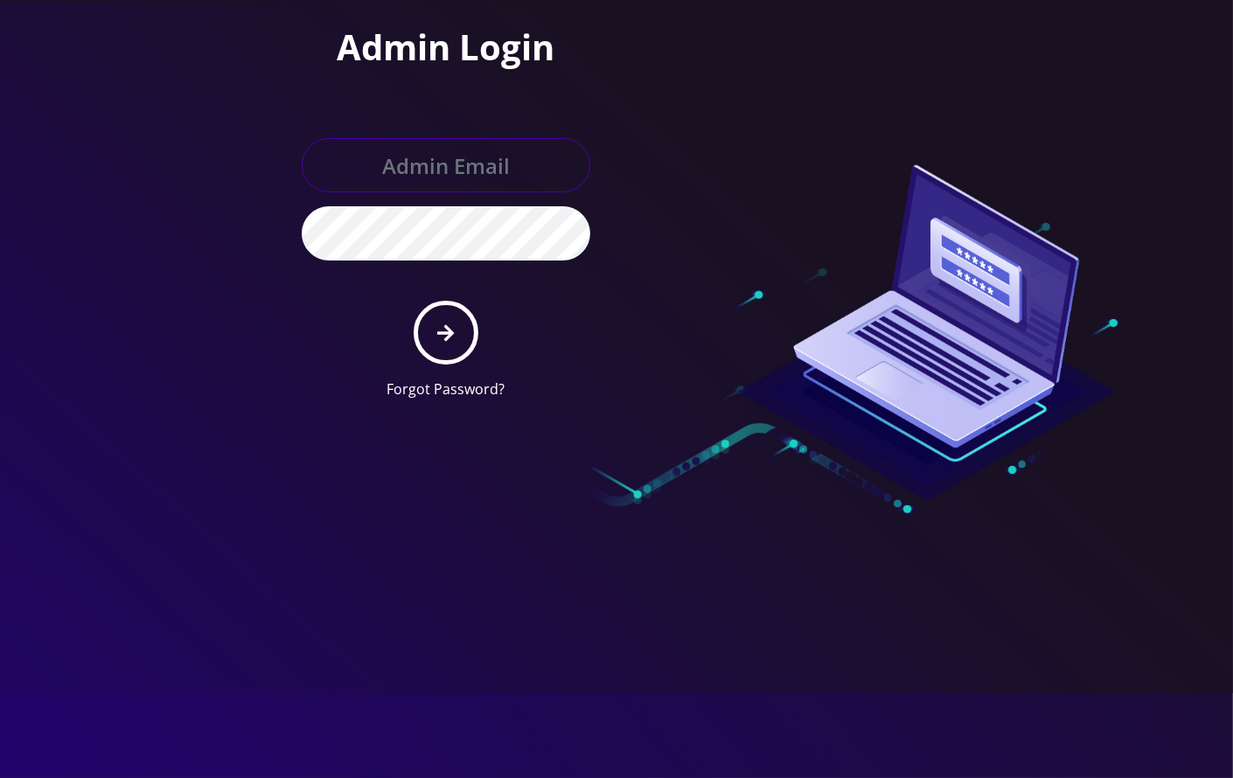
type input "angel@teltik.com"
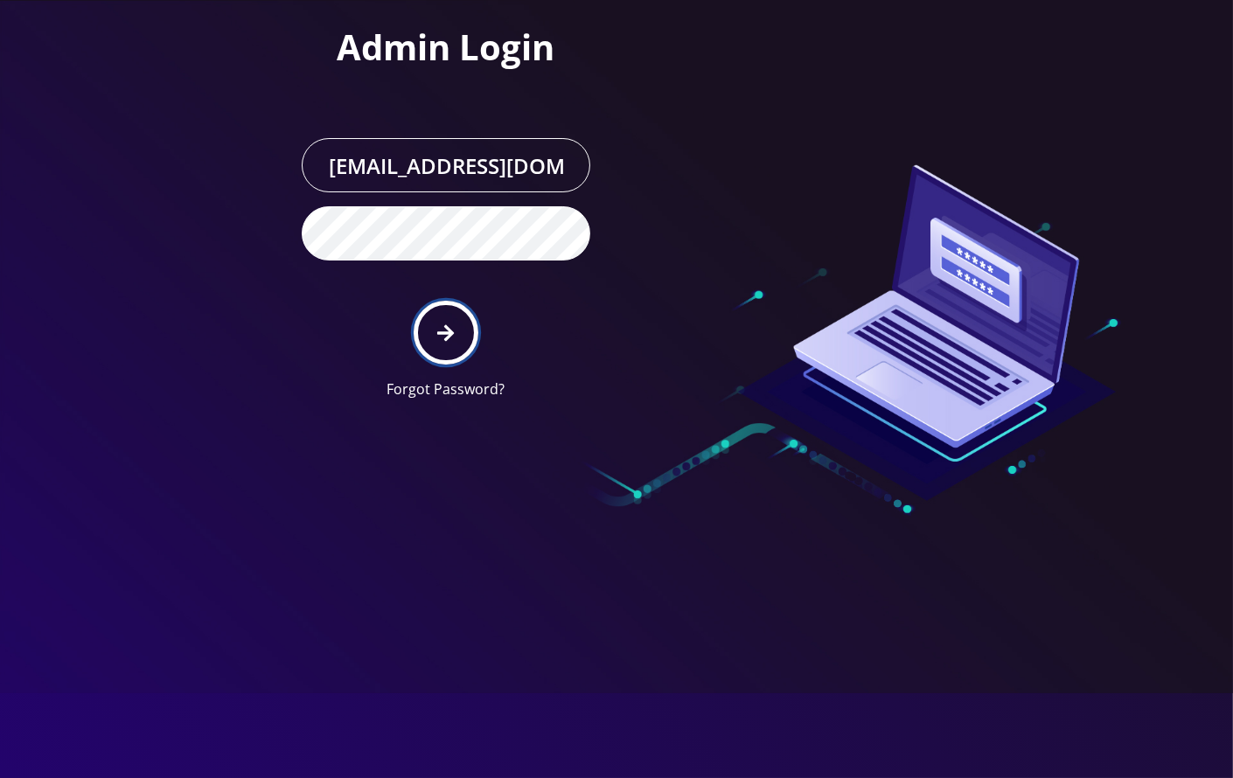
click at [454, 332] on icon "submit" at bounding box center [445, 333] width 17 height 19
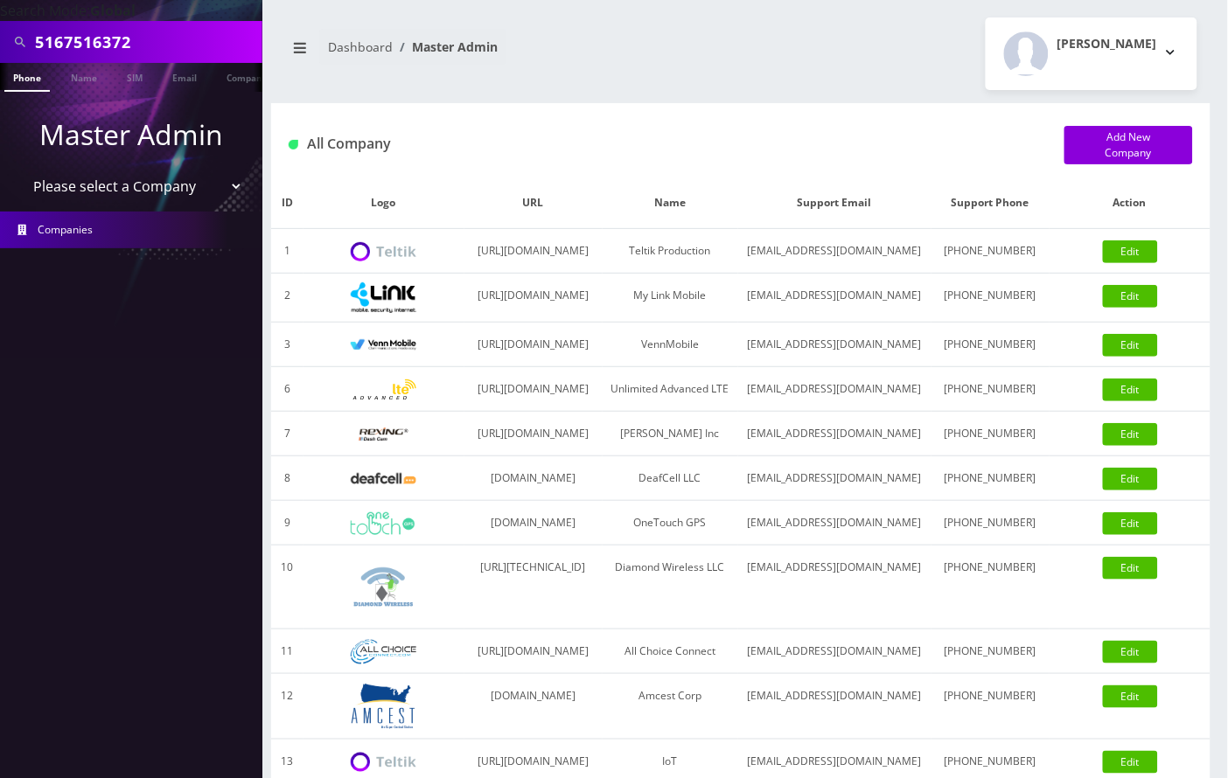
click at [59, 35] on input "5167516372" at bounding box center [146, 41] width 223 height 33
click at [74, 37] on input "5167516372" at bounding box center [146, 41] width 223 height 33
paste input "9296271579"
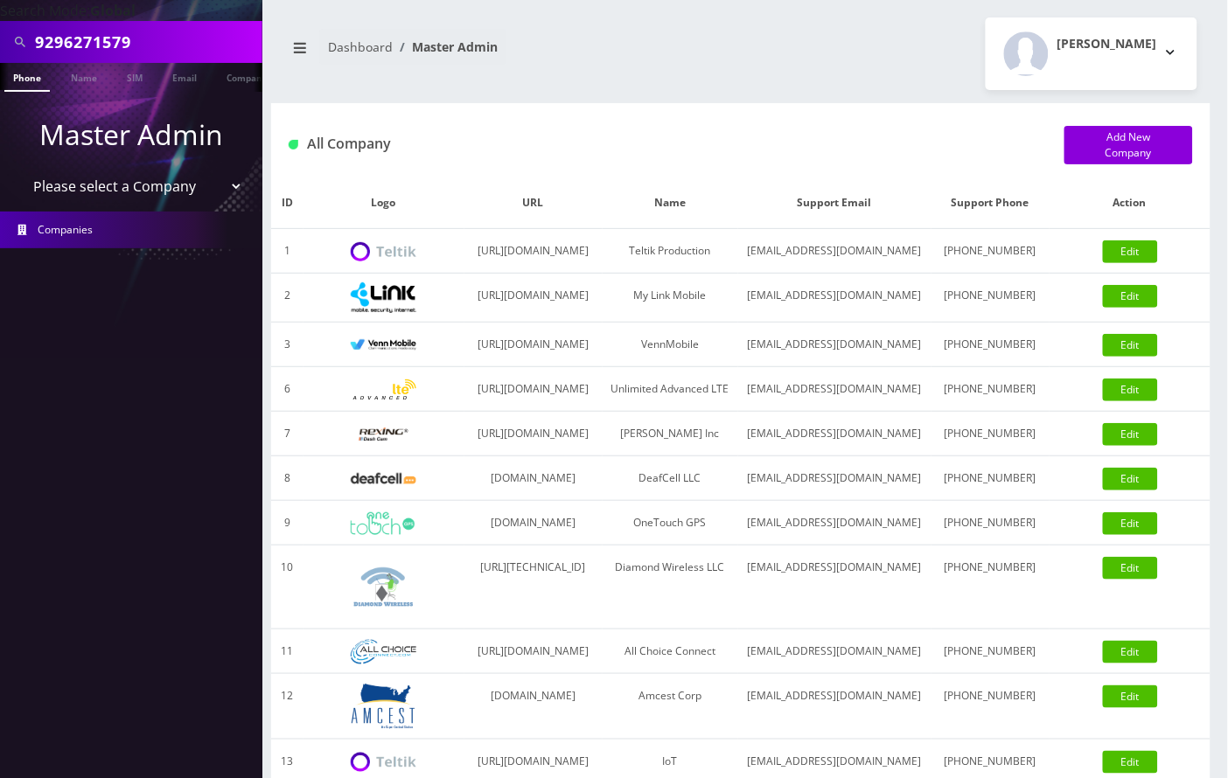
type input "9296271579"
click at [33, 72] on link "Phone" at bounding box center [26, 77] width 45 height 29
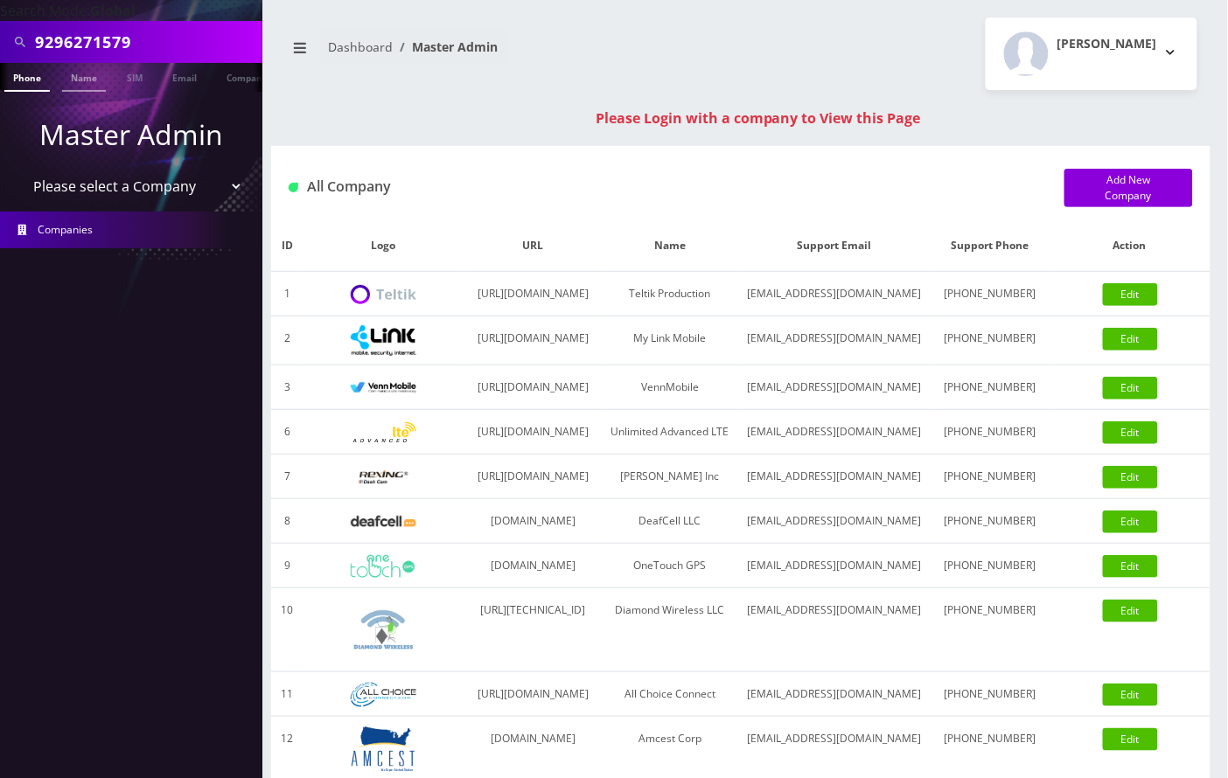
scroll to position [0, 8]
click at [24, 81] on link "Phone" at bounding box center [19, 77] width 45 height 29
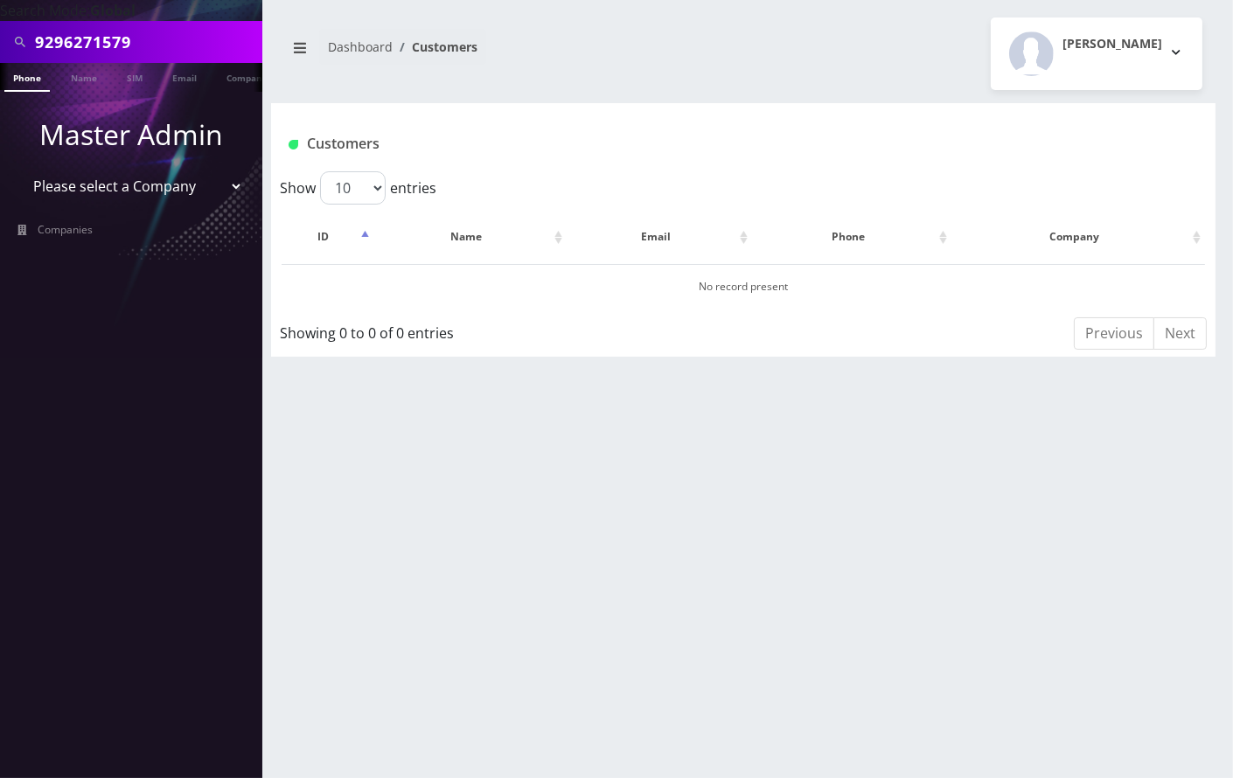
click at [201, 42] on input "9296271579" at bounding box center [146, 41] width 223 height 33
click at [80, 47] on input "9296271579" at bounding box center [146, 41] width 223 height 33
click at [86, 40] on input "9296271579" at bounding box center [146, 41] width 223 height 33
click at [96, 35] on input "9296271579" at bounding box center [146, 41] width 223 height 33
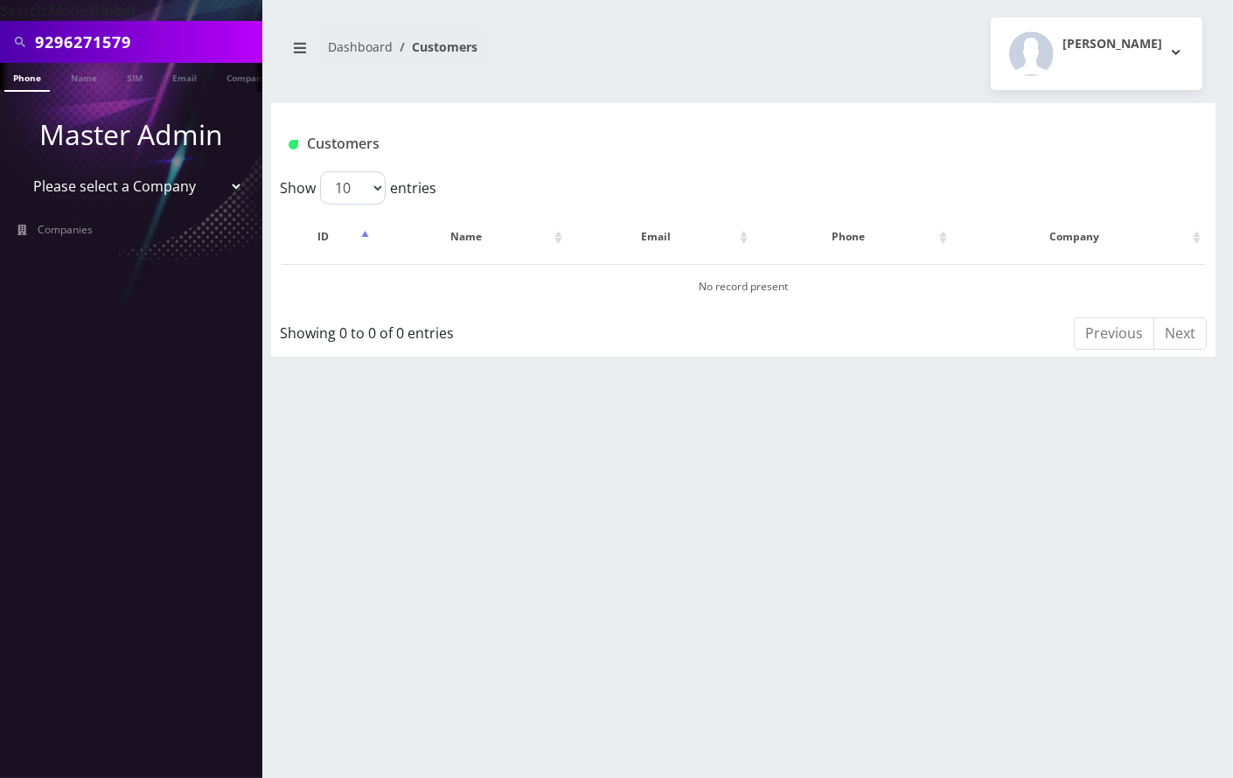
click at [108, 45] on input "9296271579" at bounding box center [146, 41] width 223 height 33
type input "9296270579"
click at [34, 77] on link "Phone" at bounding box center [26, 77] width 45 height 29
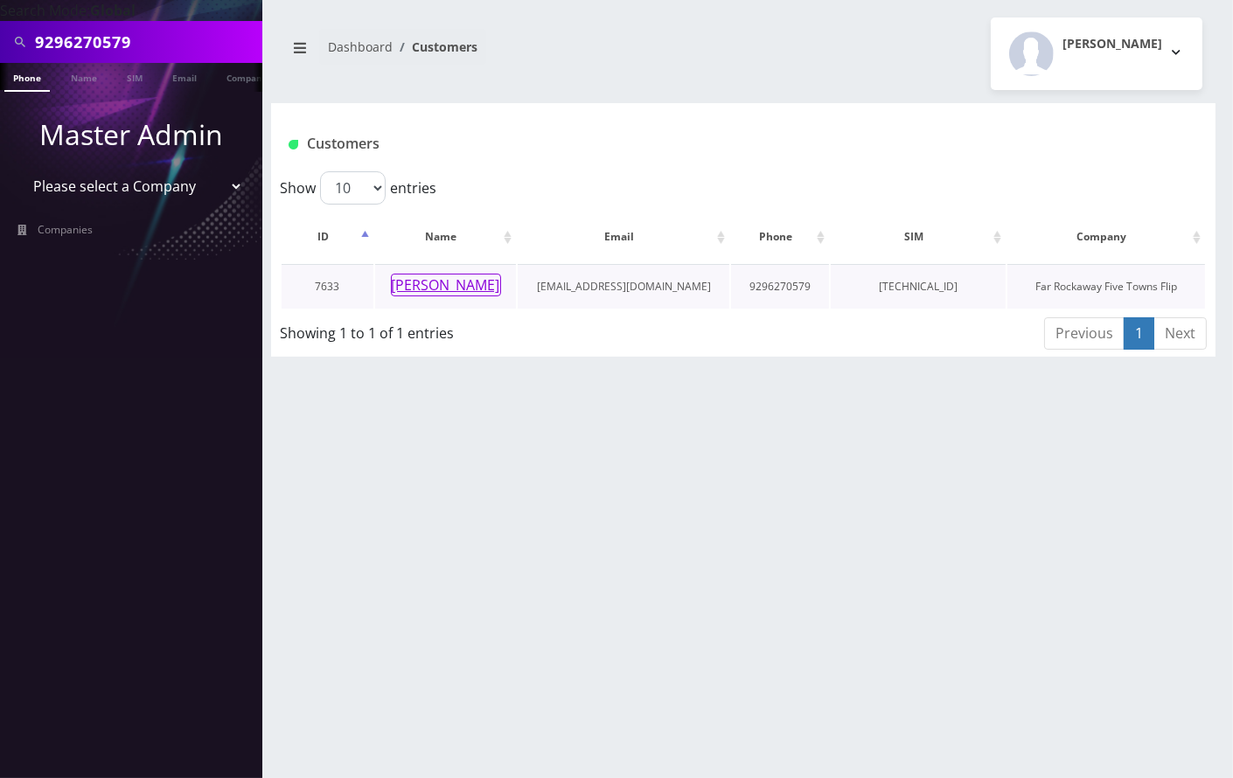
click at [444, 286] on button "[PERSON_NAME]" at bounding box center [446, 285] width 110 height 23
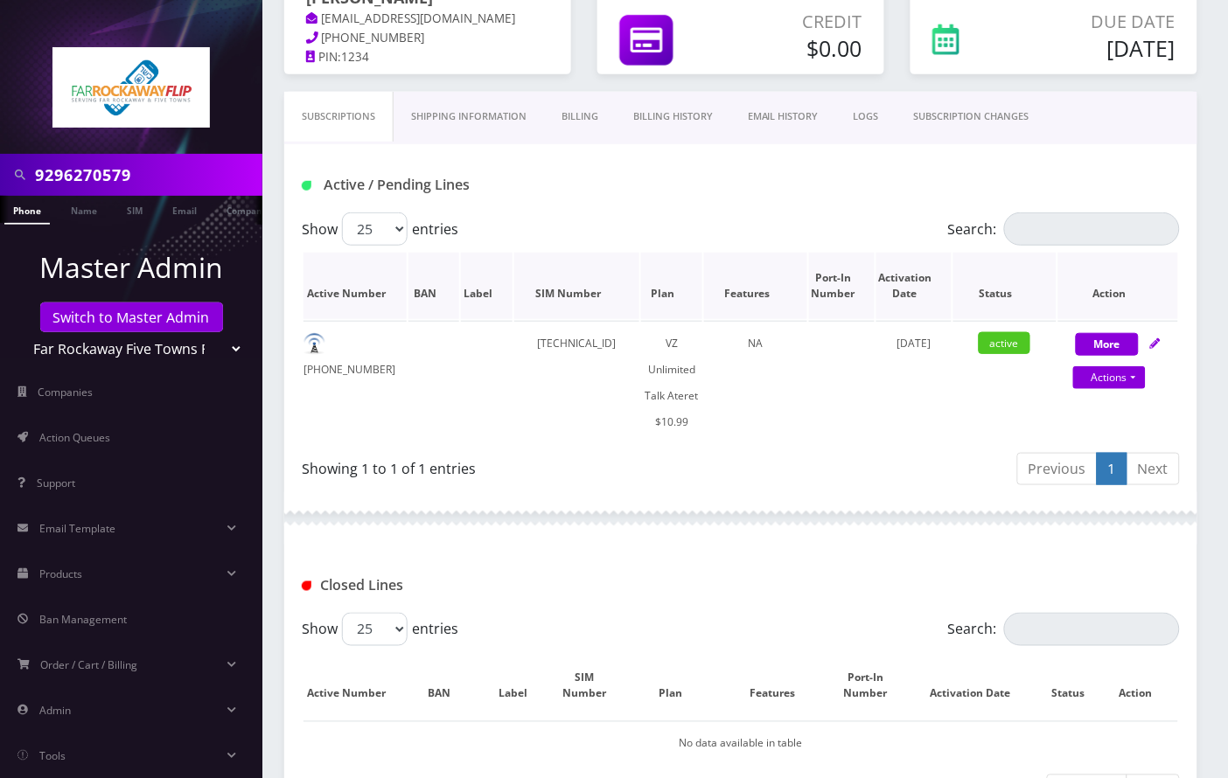
scroll to position [113, 0]
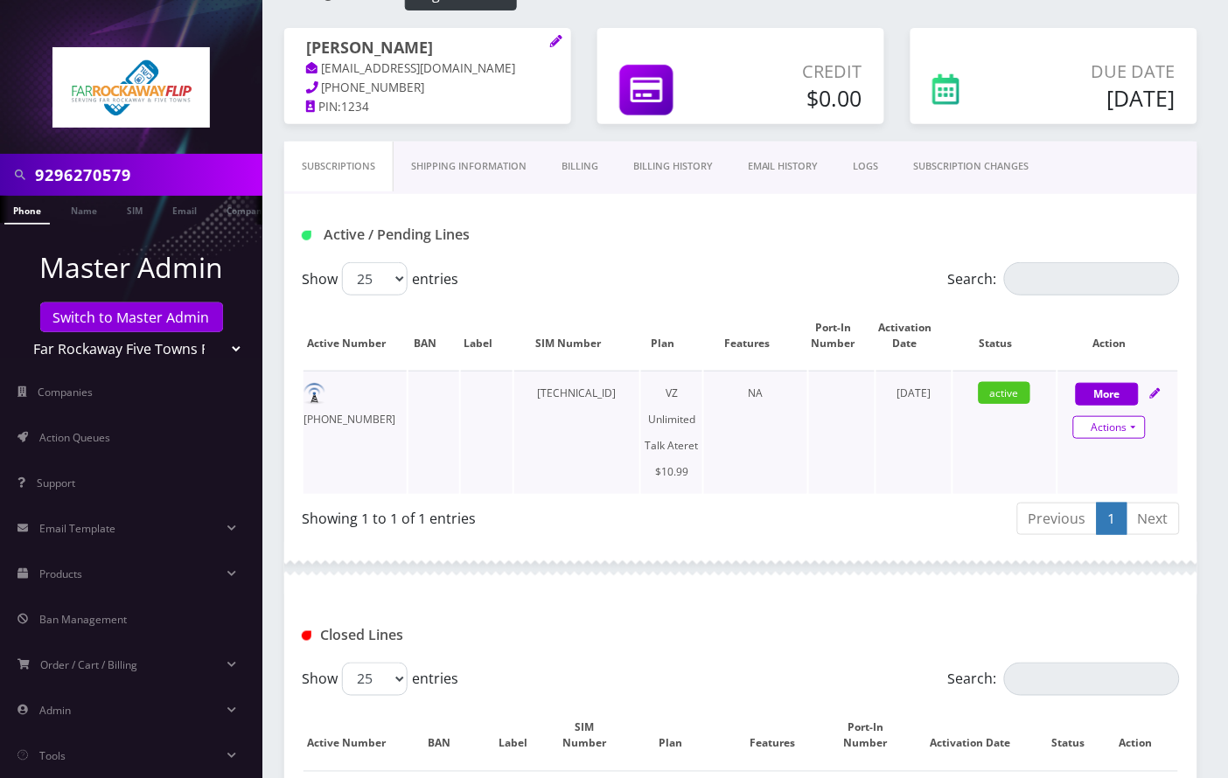
click at [1138, 432] on link "Actions" at bounding box center [1109, 427] width 73 height 23
select select "483"
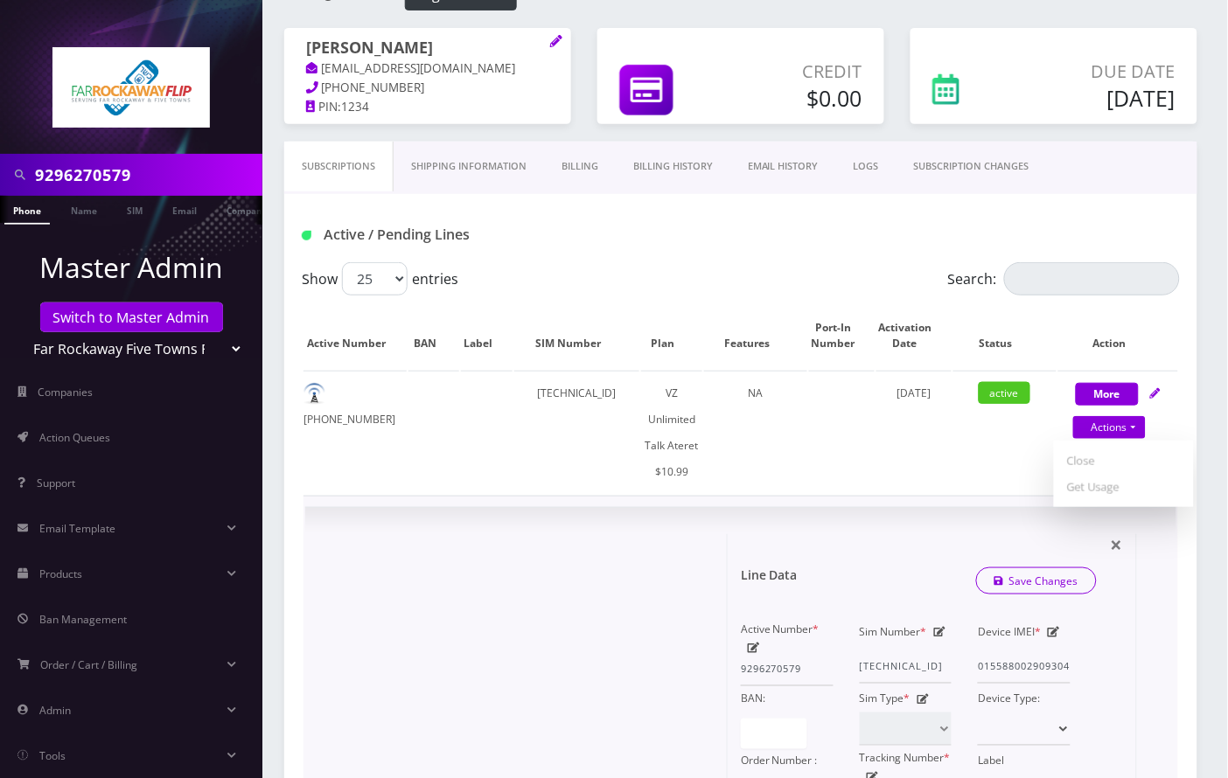
click at [1050, 631] on icon at bounding box center [1054, 632] width 12 height 10
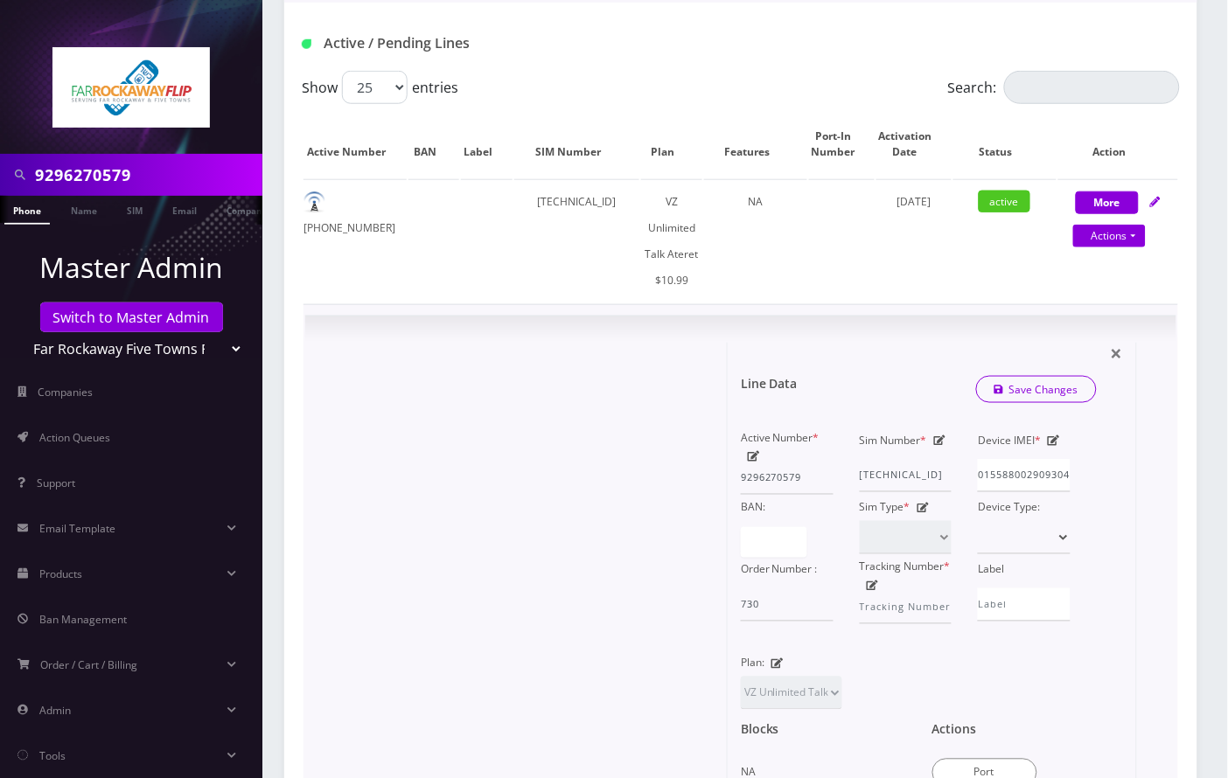
scroll to position [345, 0]
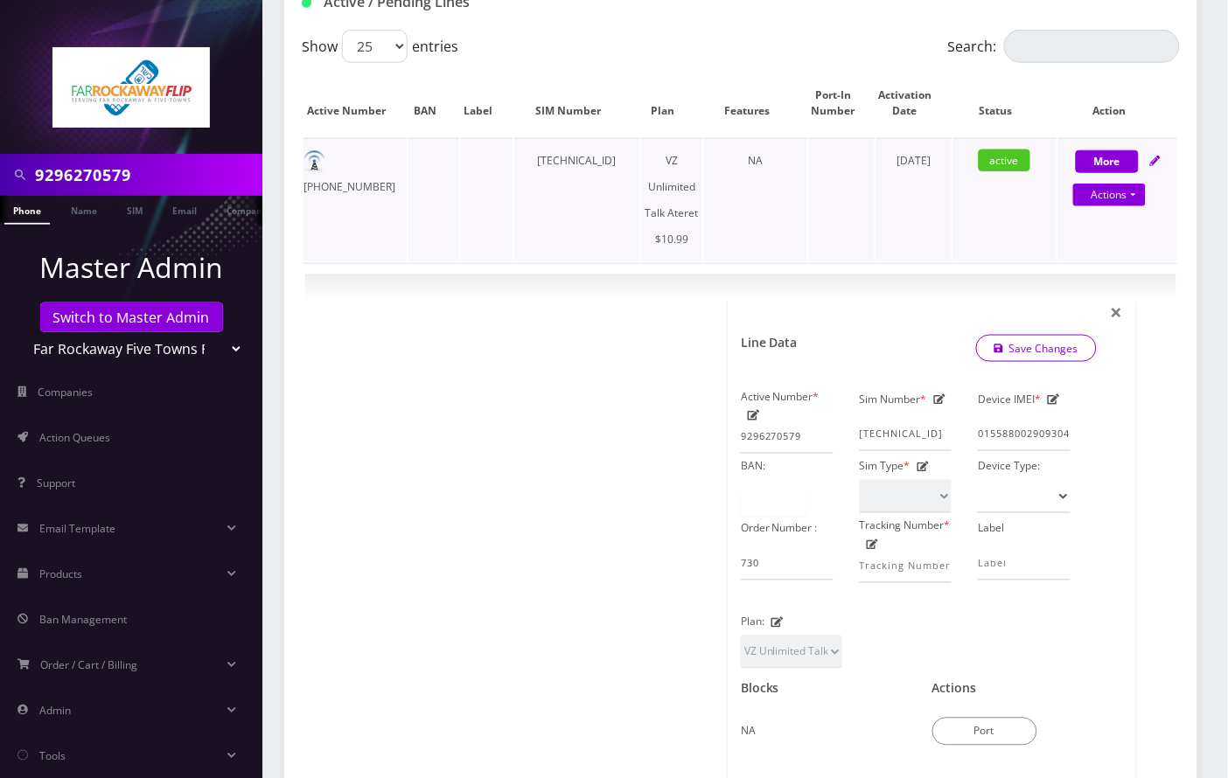
click at [354, 164] on td "[PHONE_NUMBER]" at bounding box center [354, 199] width 103 height 123
copy td "[PHONE_NUMBER]"
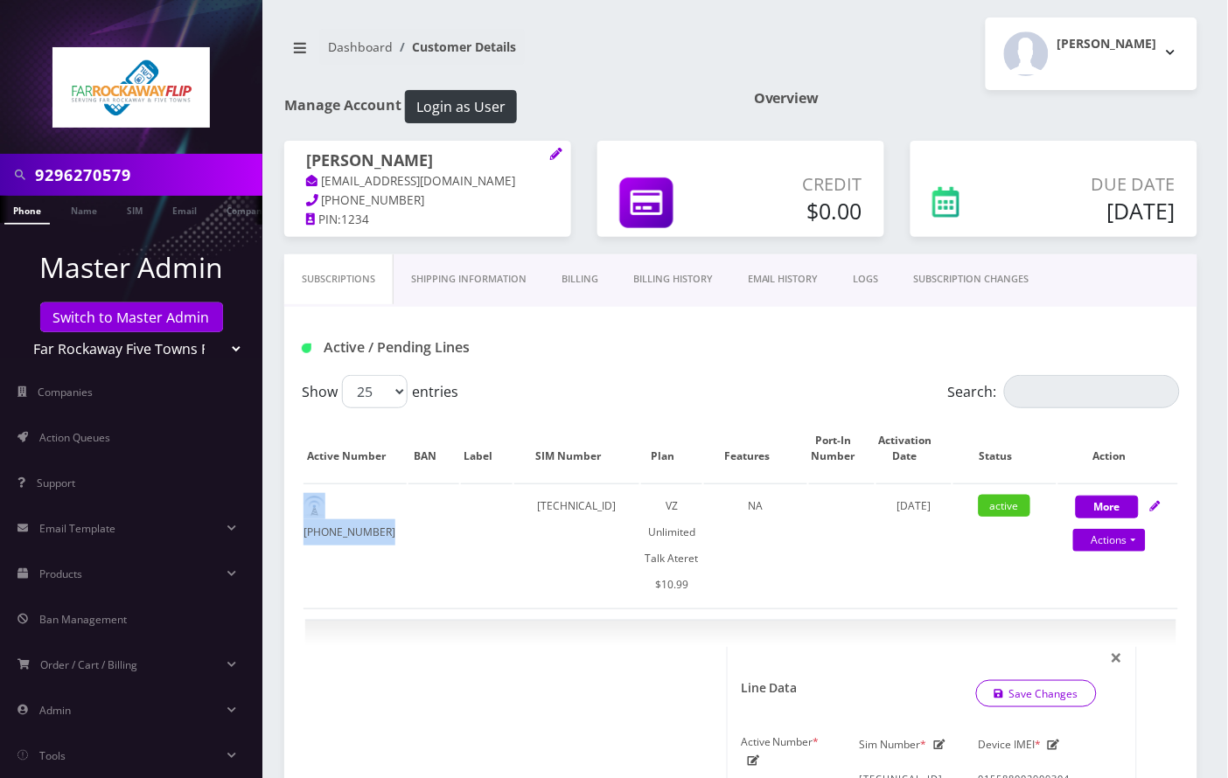
click at [1008, 284] on link "SUBSCRIPTION CHANGES" at bounding box center [971, 280] width 150 height 50
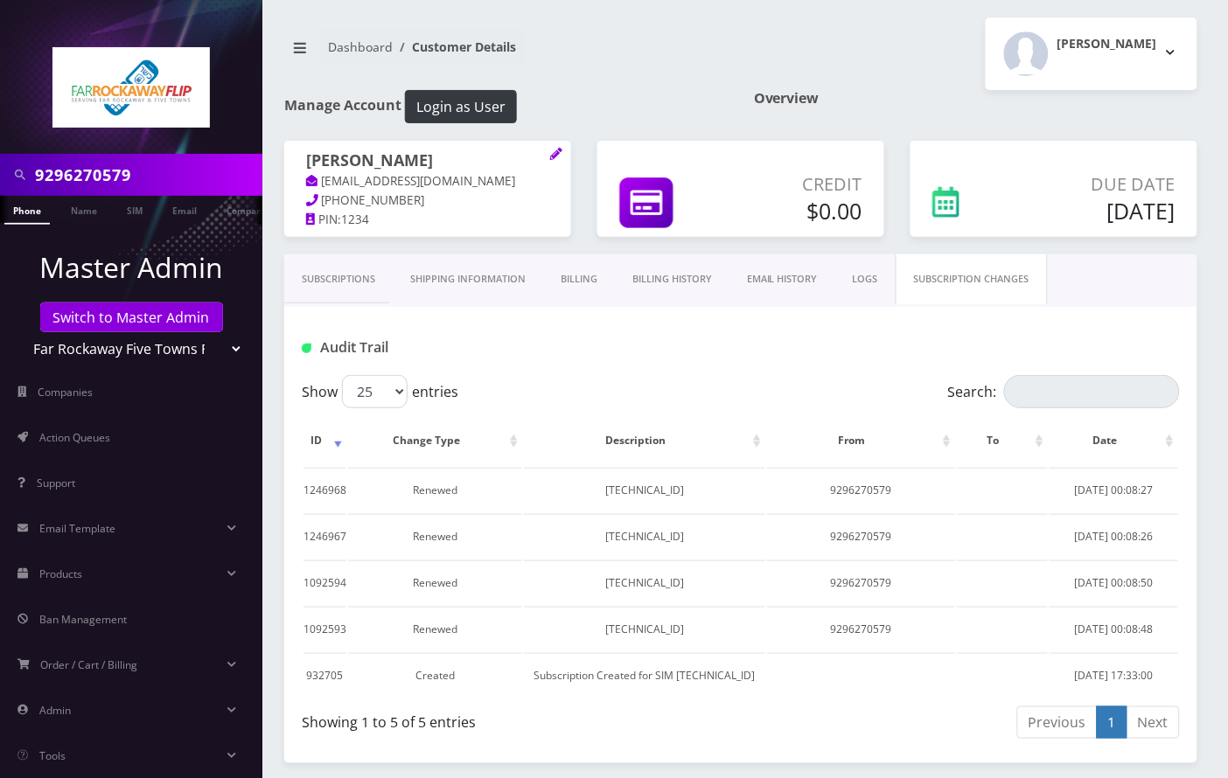
click at [338, 272] on link "Subscriptions" at bounding box center [338, 280] width 108 height 50
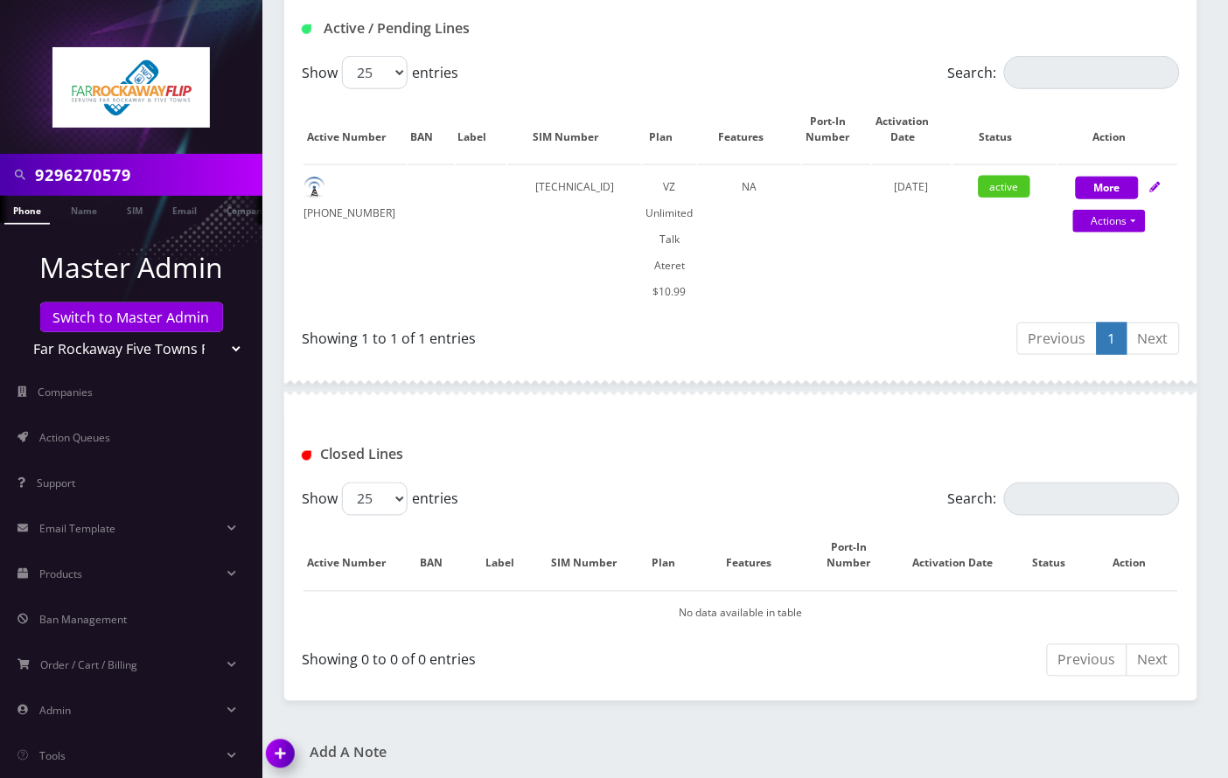
scroll to position [463, 0]
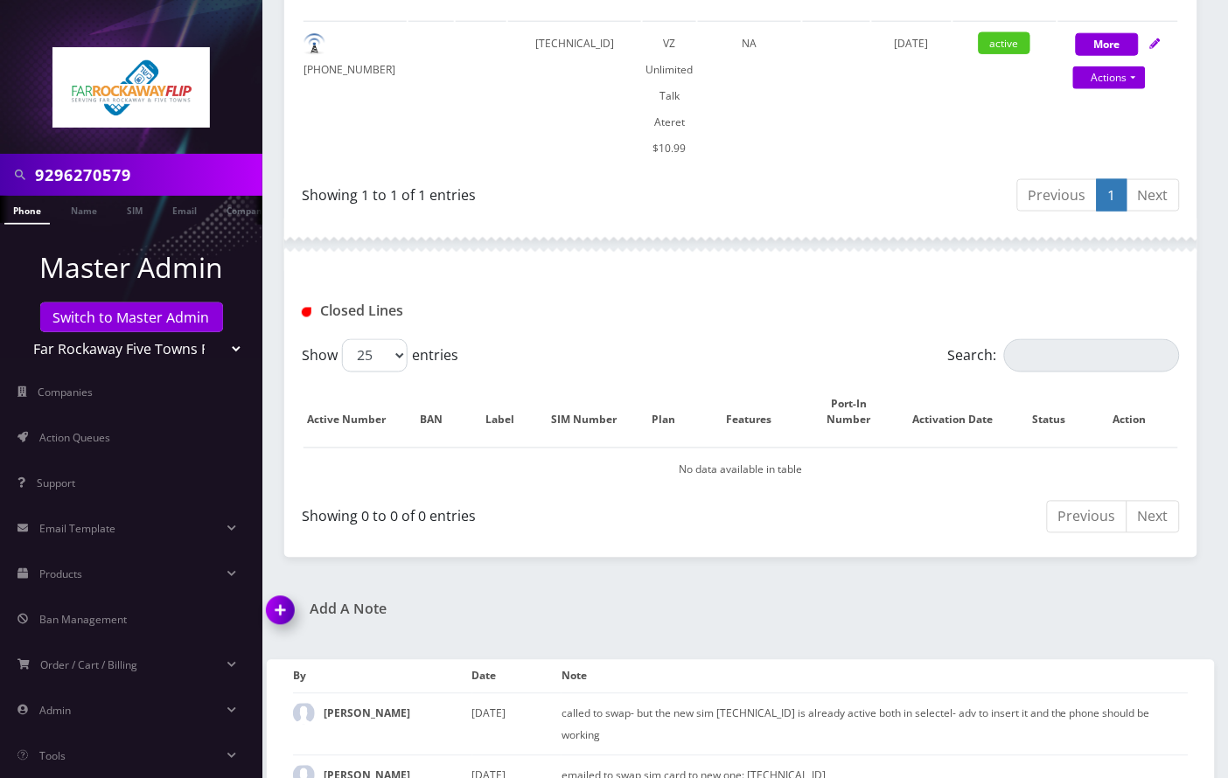
click at [283, 591] on img at bounding box center [284, 617] width 52 height 52
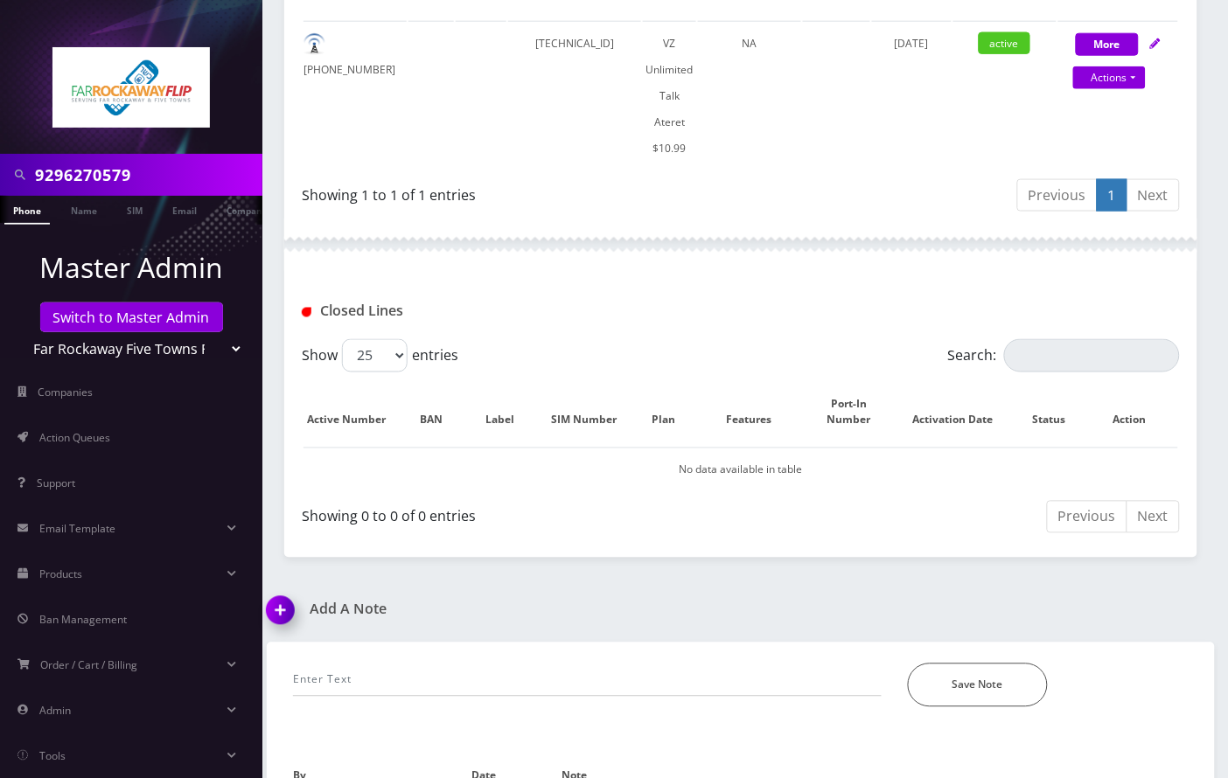
scroll to position [562, 0]
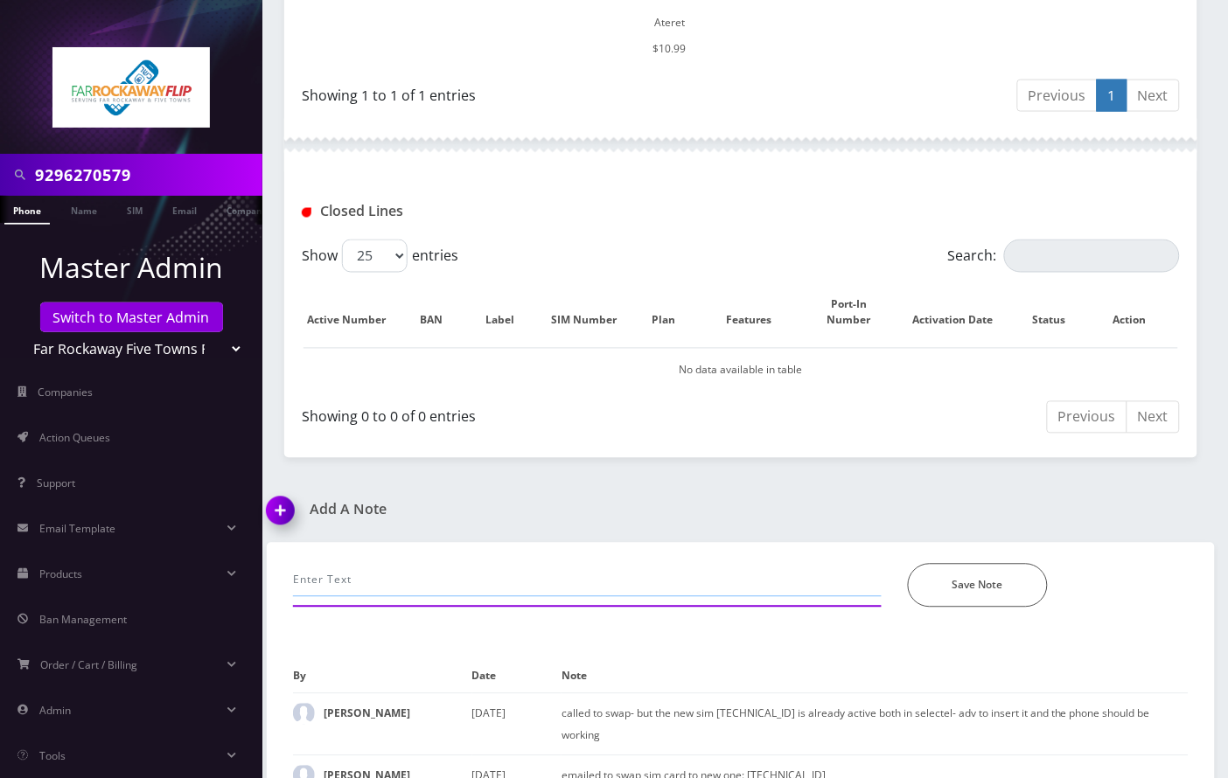
click at [413, 564] on input "text" at bounding box center [587, 580] width 589 height 33
type input "chatted selectel to refresh, working now--Angel"
click at [944, 564] on button "Save Note" at bounding box center [978, 586] width 140 height 44
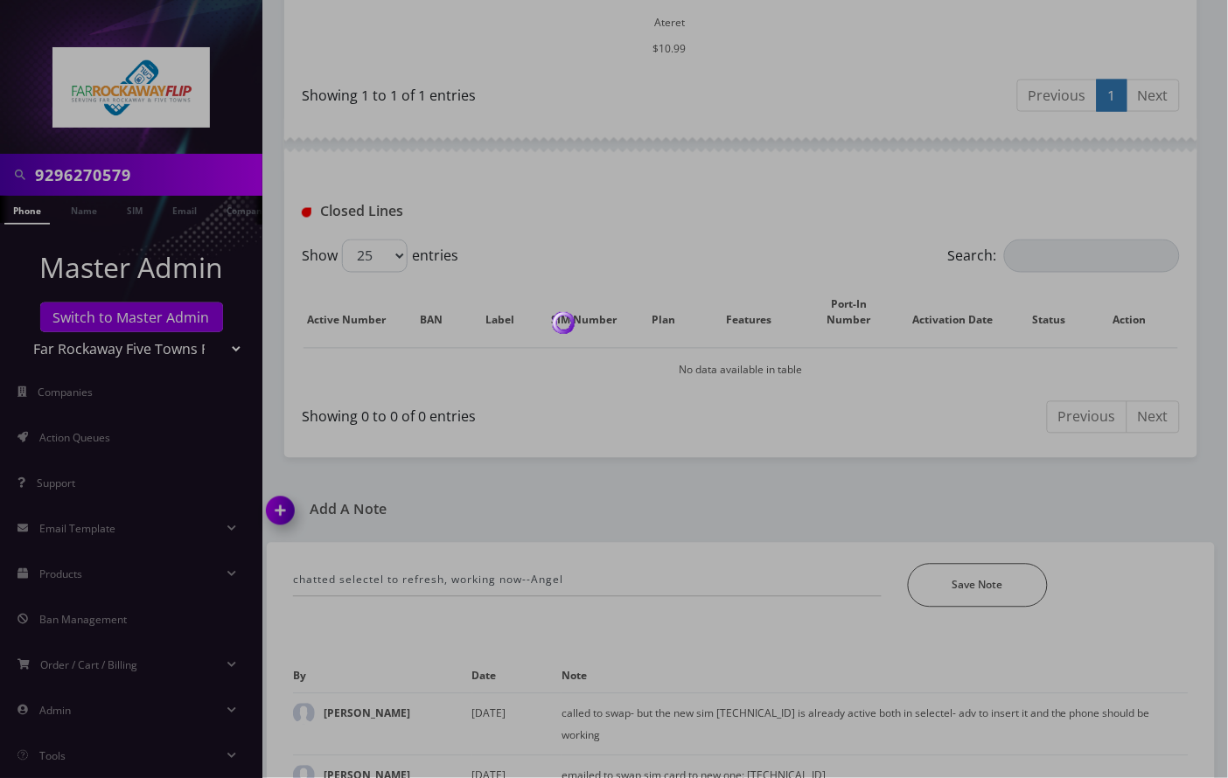
scroll to position [502, 0]
